Goal: Navigation & Orientation: Go to known website

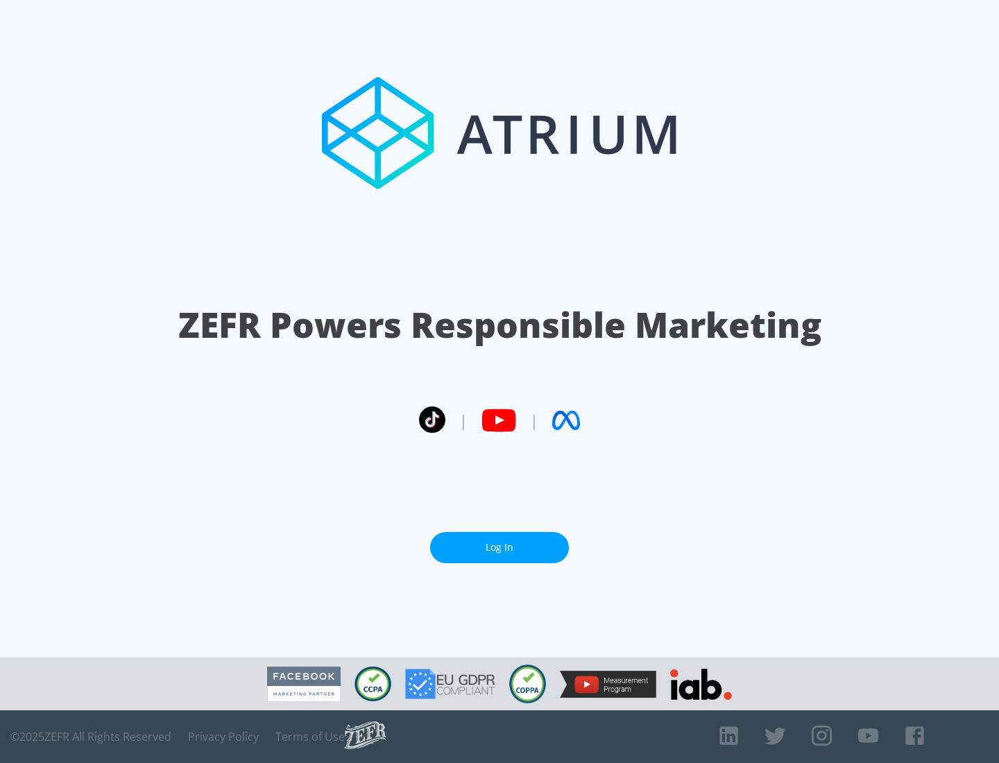
click at [499, 547] on link "Log In" at bounding box center [499, 547] width 139 height 31
